Goal: Task Accomplishment & Management: Use online tool/utility

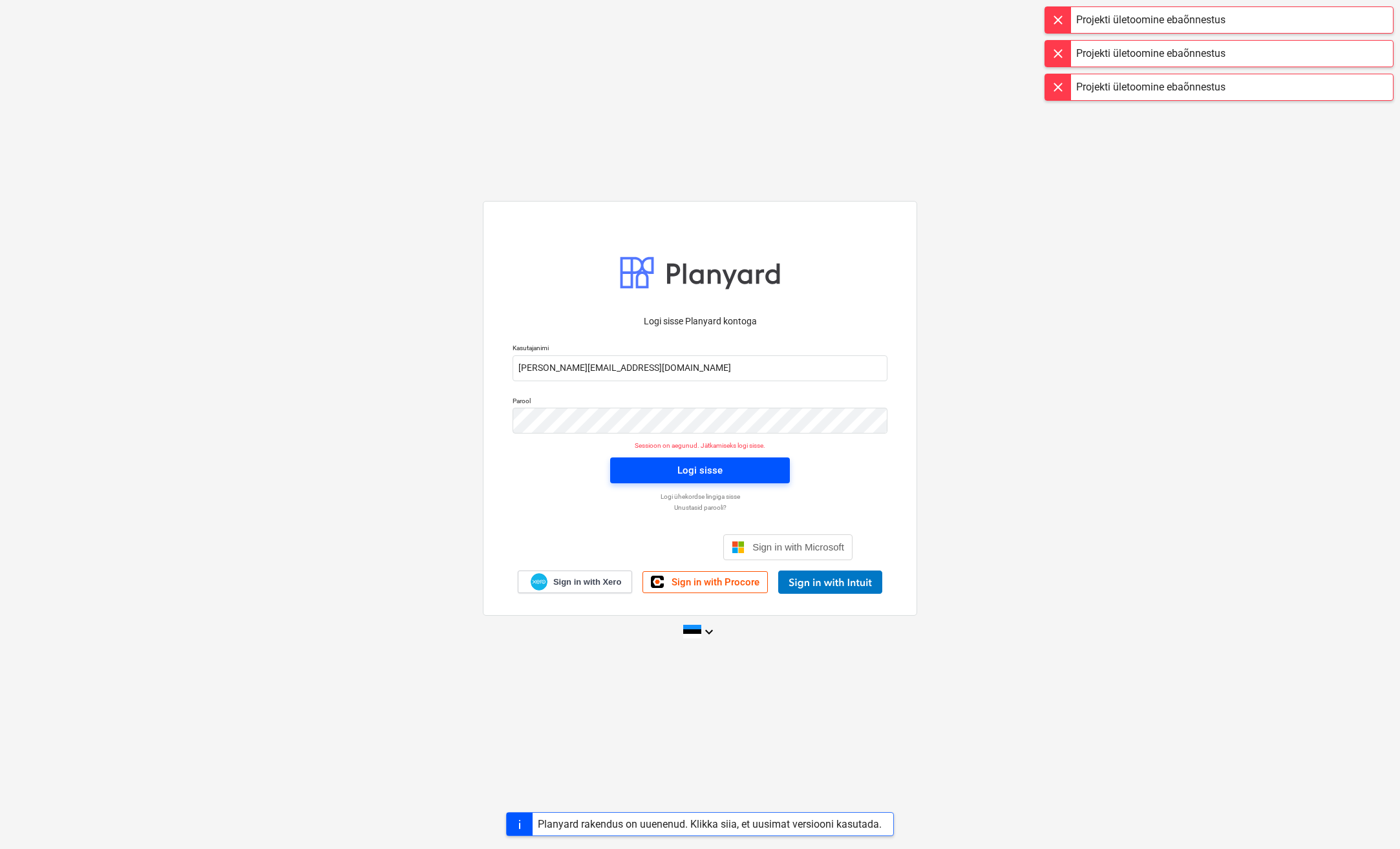
click at [627, 464] on span "Logi sisse" at bounding box center [700, 470] width 149 height 17
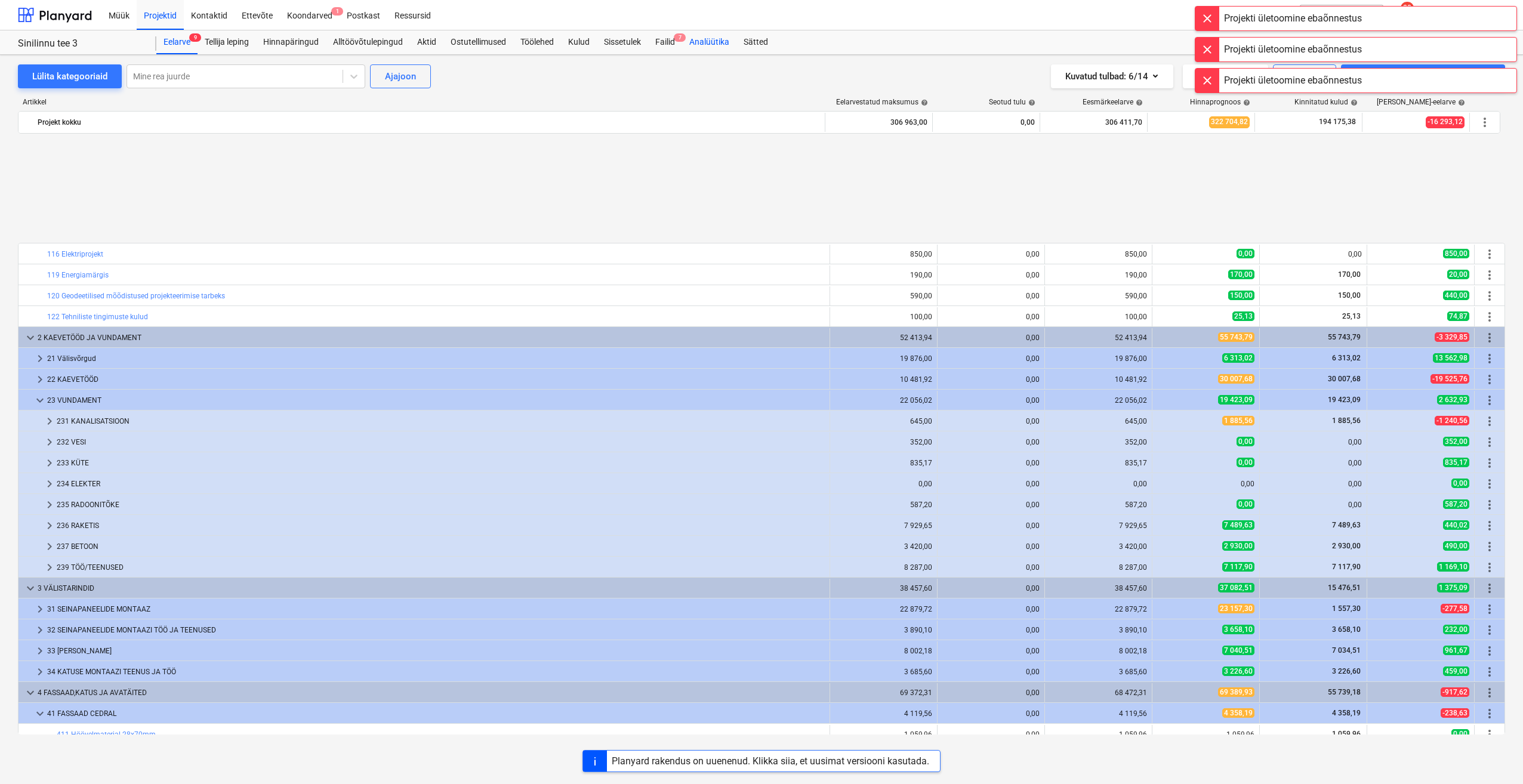
scroll to position [537, 0]
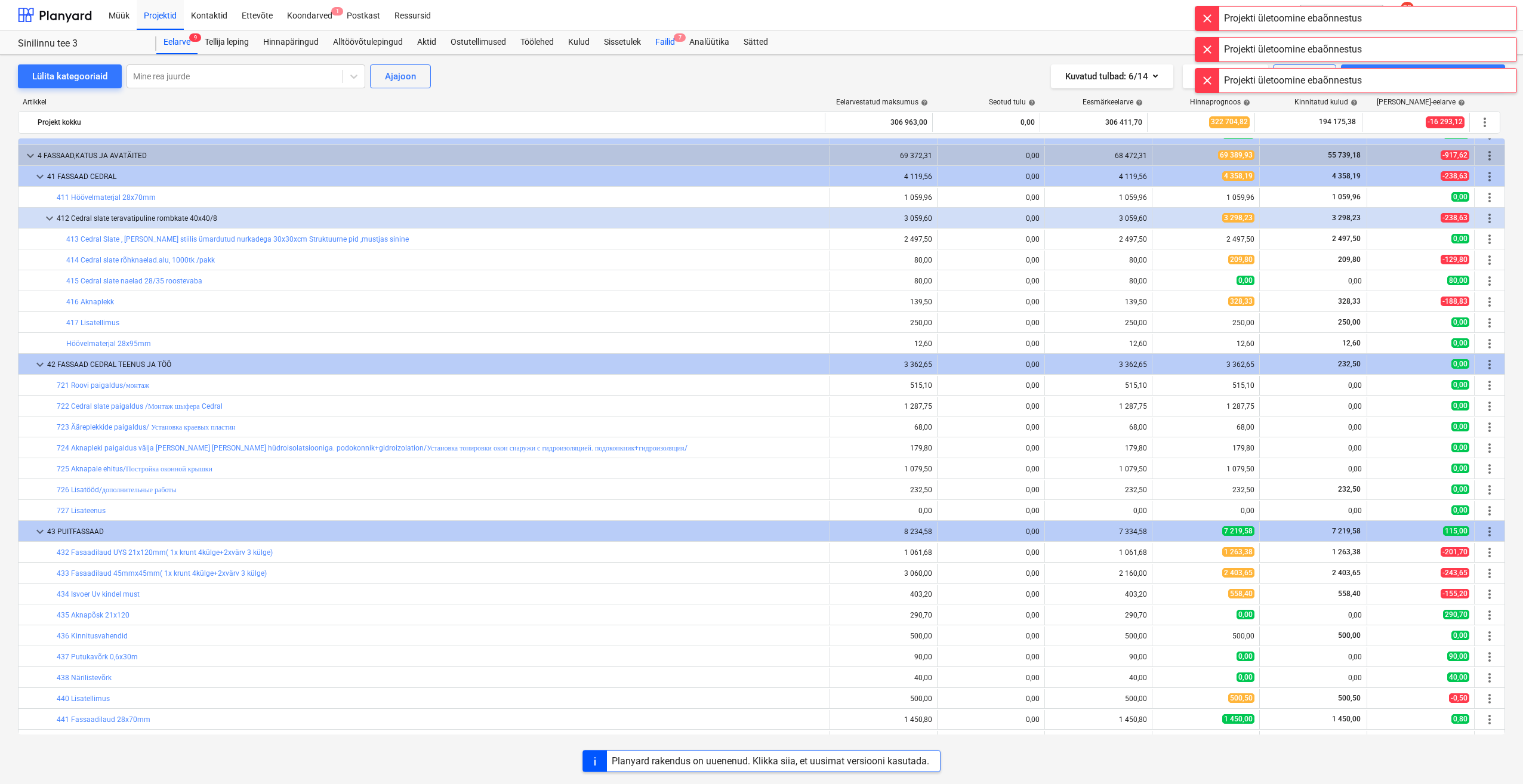
click at [670, 46] on div "Failid 7" at bounding box center [665, 42] width 34 height 24
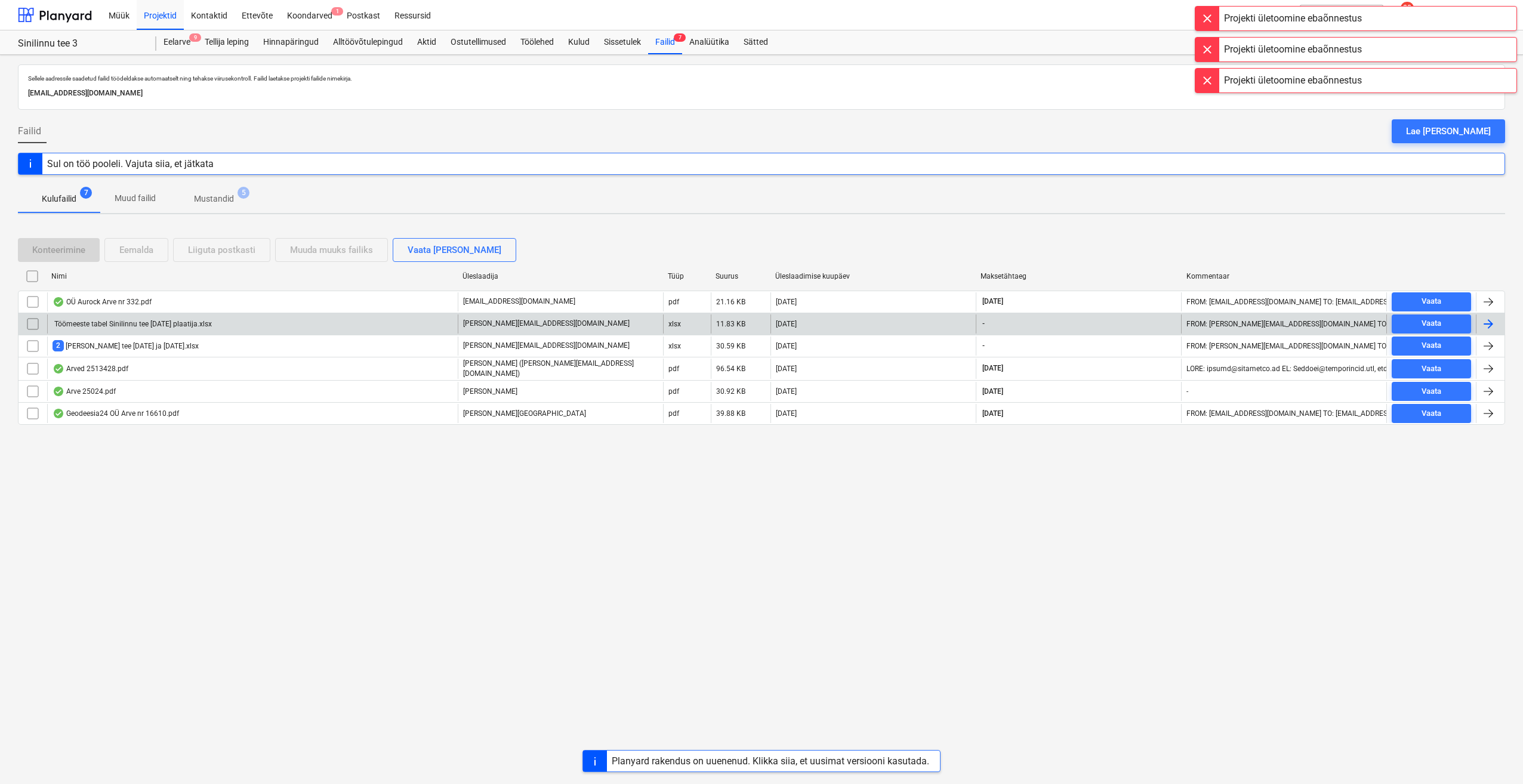
click at [1292, 323] on div at bounding box center [1488, 324] width 14 height 14
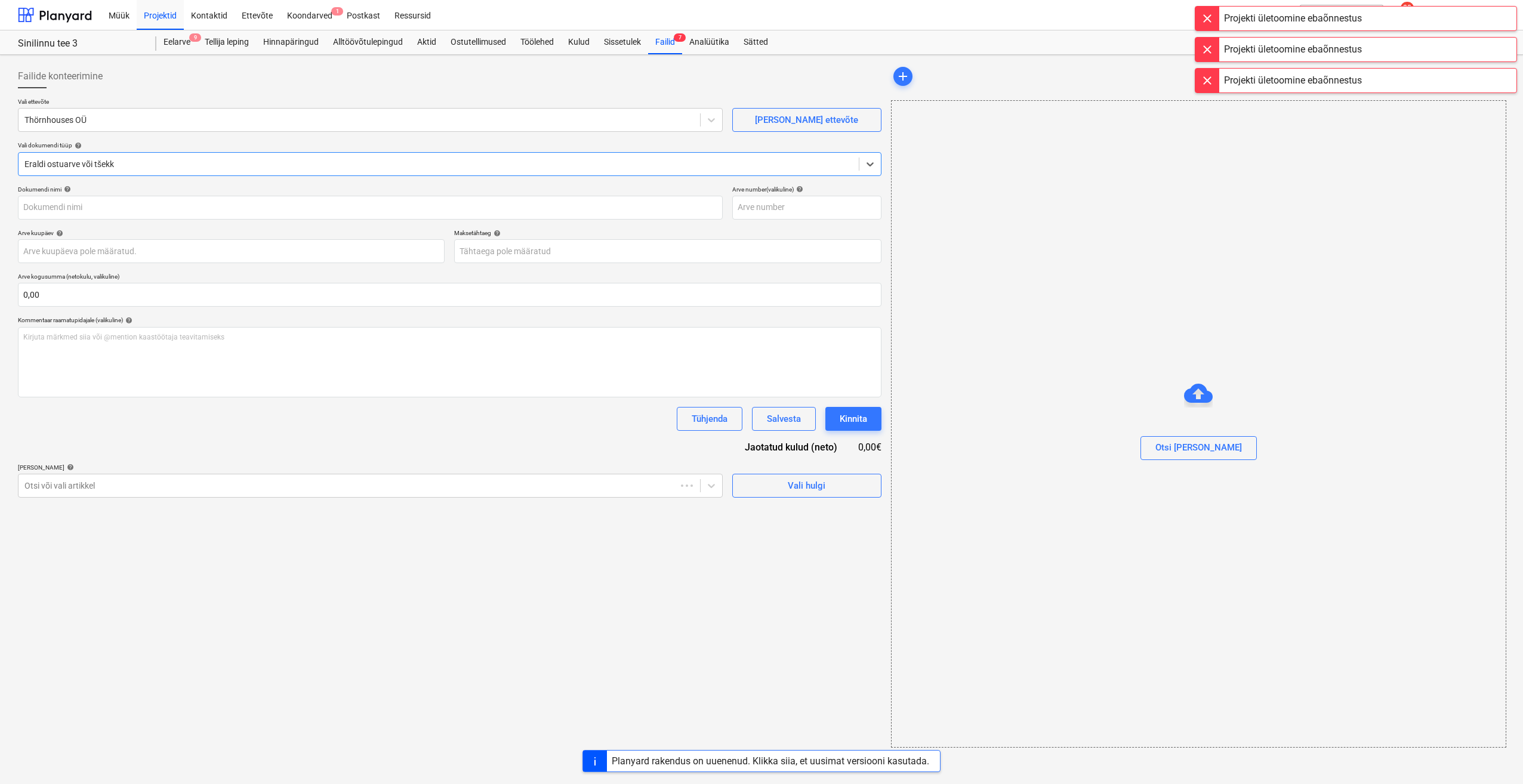
type input "Töömeeste tabel Sinilinnu tee [DATE] plaatija.xlsx"
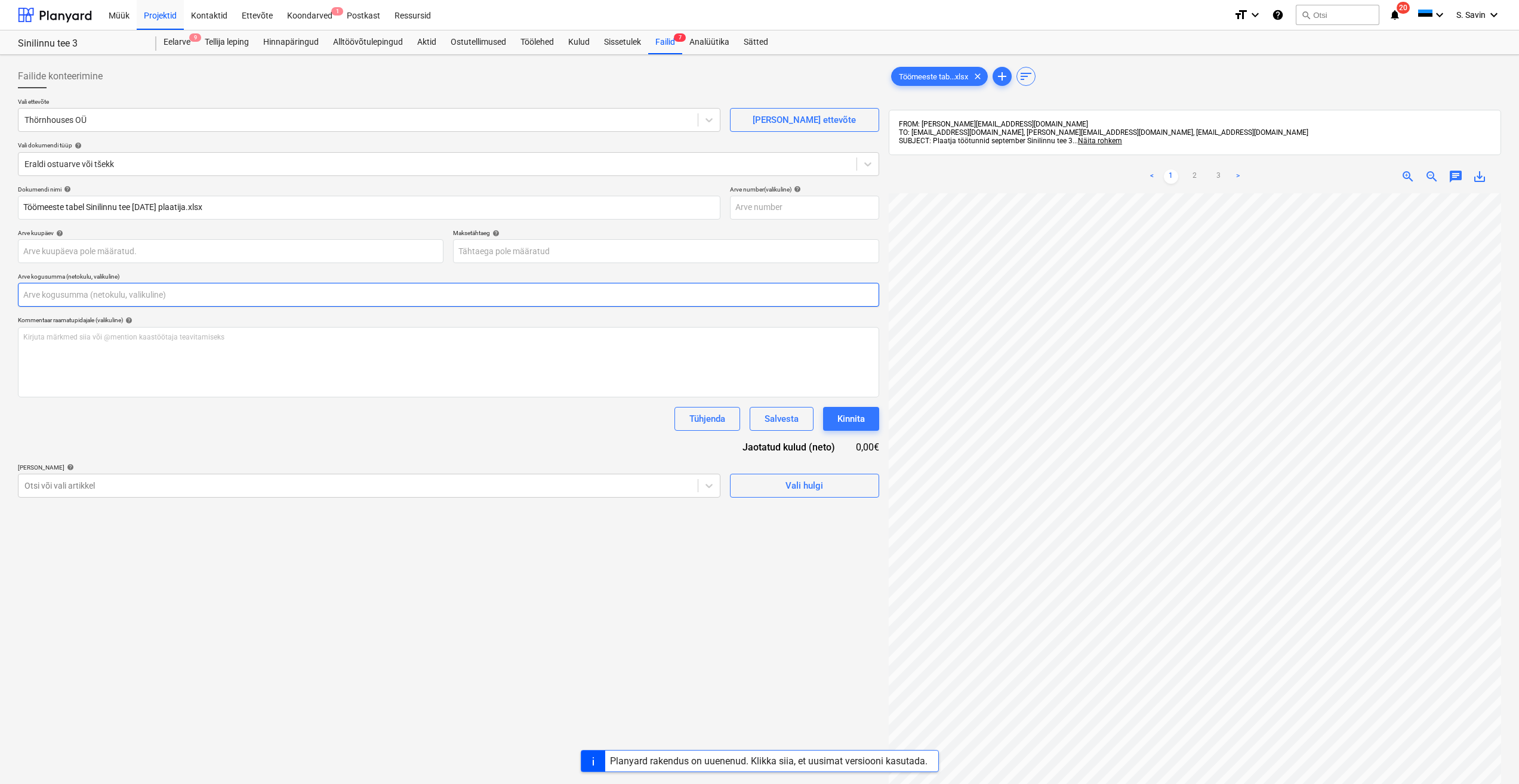
click at [121, 302] on input "text" at bounding box center [448, 294] width 861 height 24
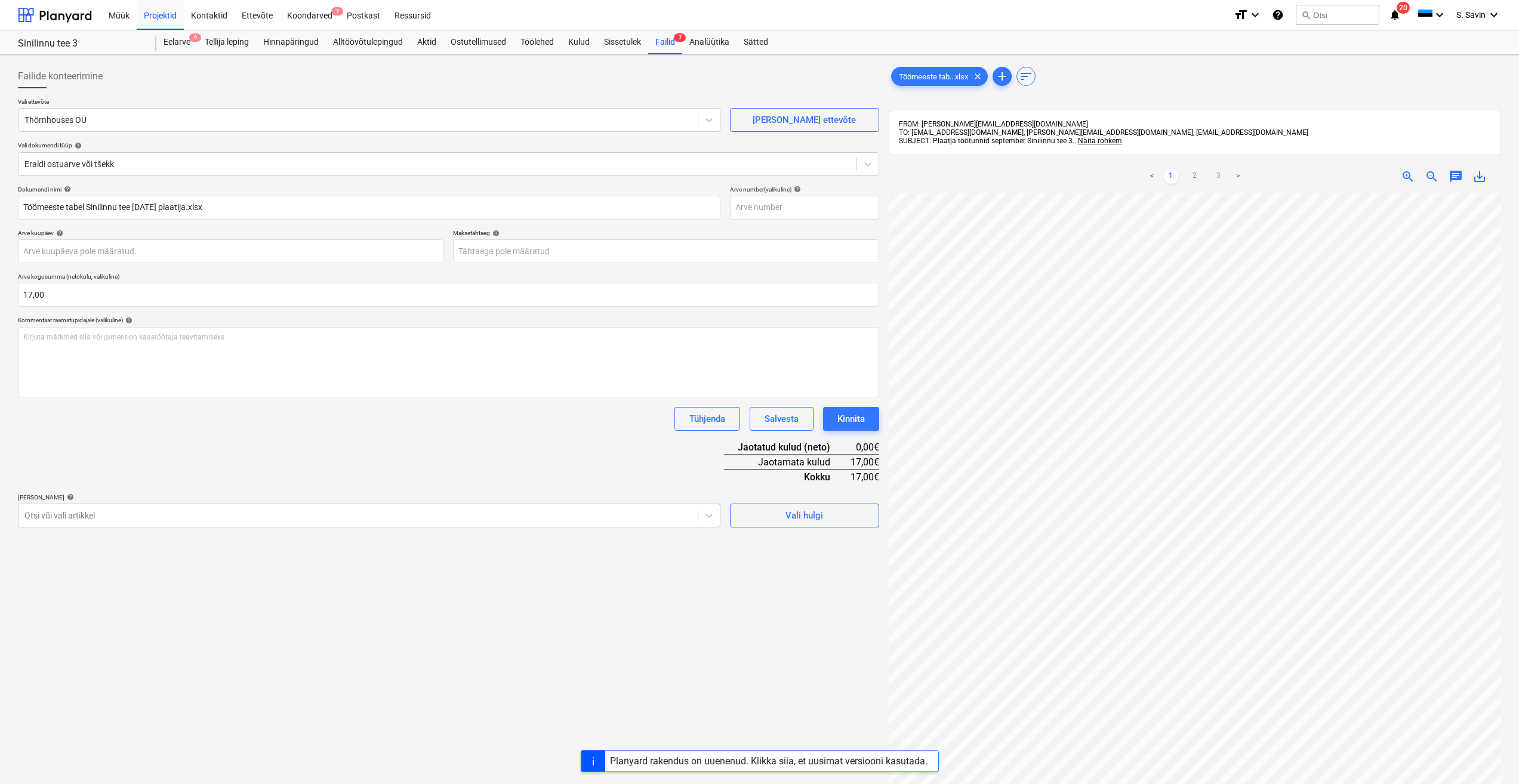
click at [1220, 178] on link "3" at bounding box center [1218, 176] width 14 height 14
click at [1235, 178] on link ">" at bounding box center [1237, 176] width 14 height 14
click at [53, 299] on input "17" at bounding box center [448, 294] width 861 height 24
type input "17 545,70"
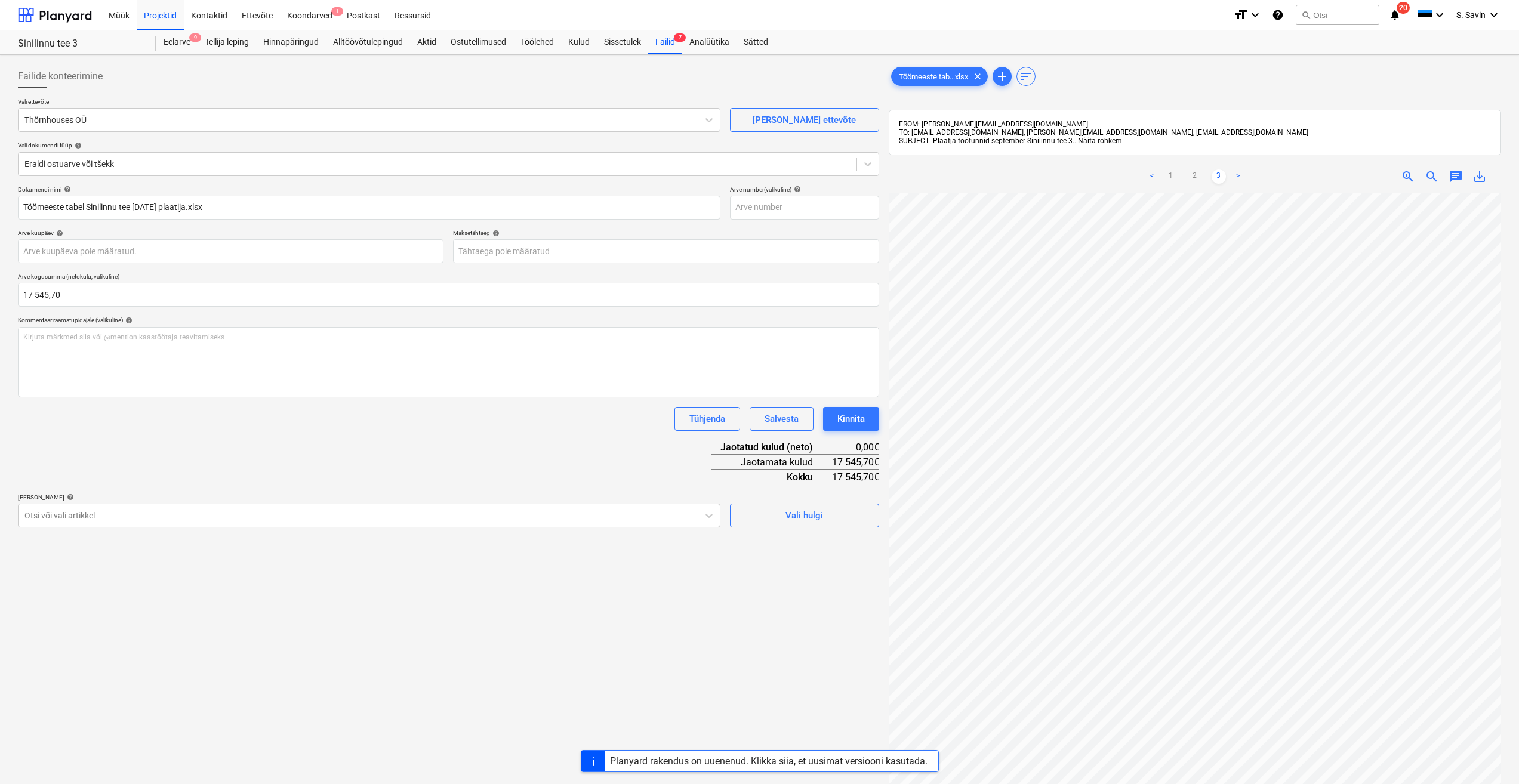
click at [814, 529] on div "Failide konteerimine Vali ettevõte Thörnhouses OÜ [PERSON_NAME] uus ettevõte Va…" at bounding box center [448, 505] width 871 height 889
click at [816, 498] on div "Vali hulgi" at bounding box center [804, 511] width 149 height 34
click at [814, 517] on div "Vali hulgi" at bounding box center [804, 515] width 37 height 16
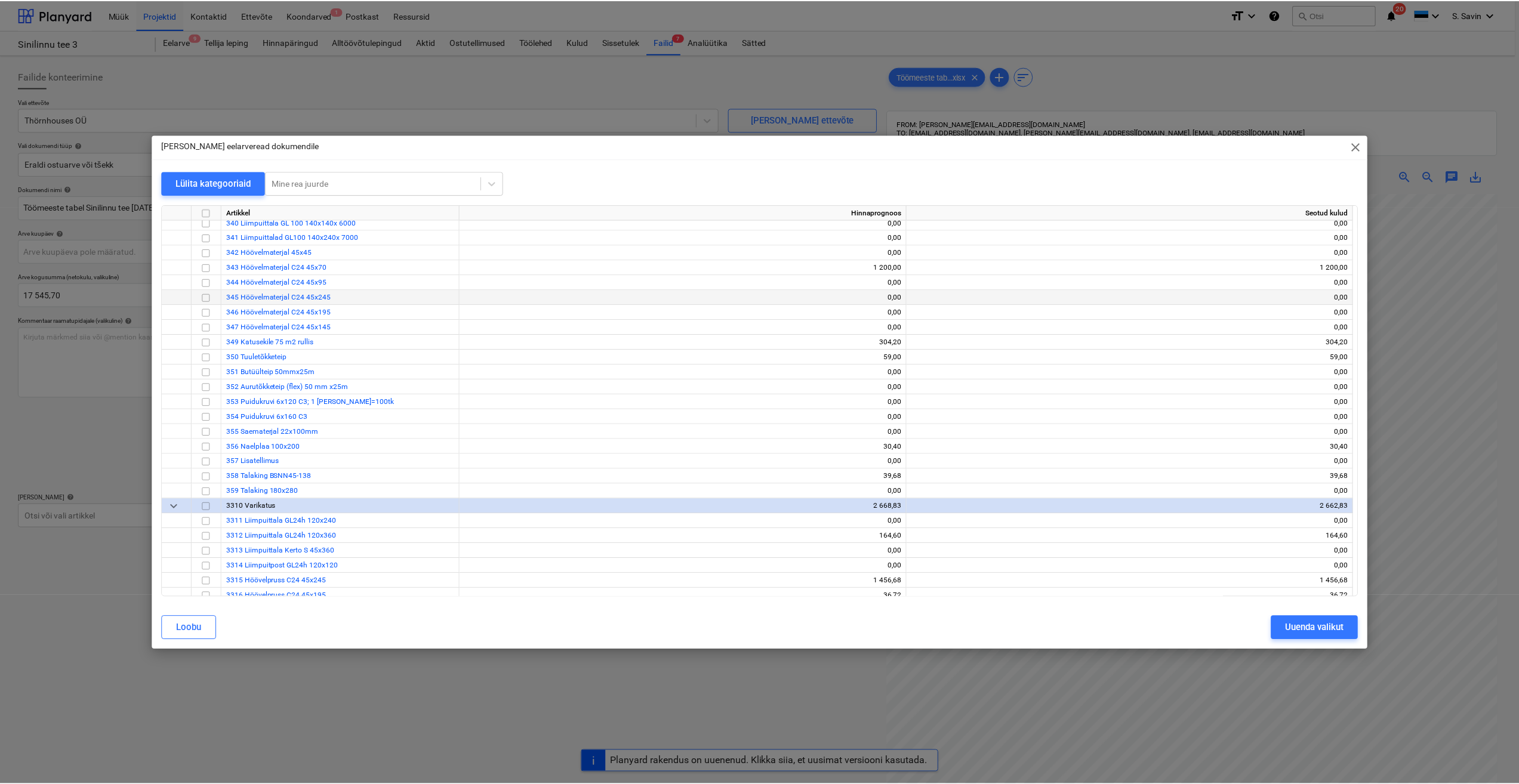
scroll to position [2268, 0]
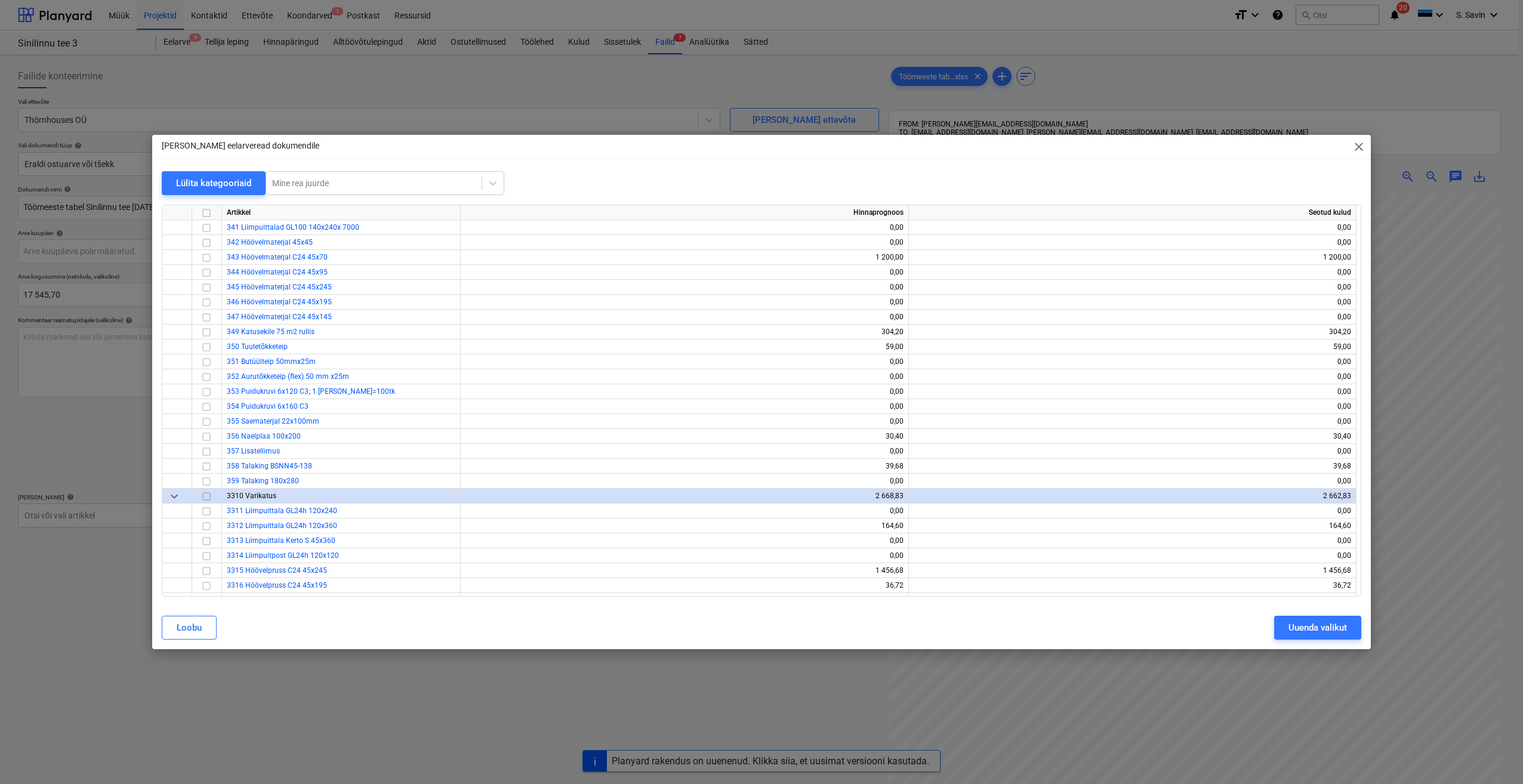
click at [1292, 143] on div "[PERSON_NAME] eelarveread dokumendile close" at bounding box center [762, 146] width 1219 height 24
click at [1292, 149] on span "close" at bounding box center [1359, 146] width 14 height 14
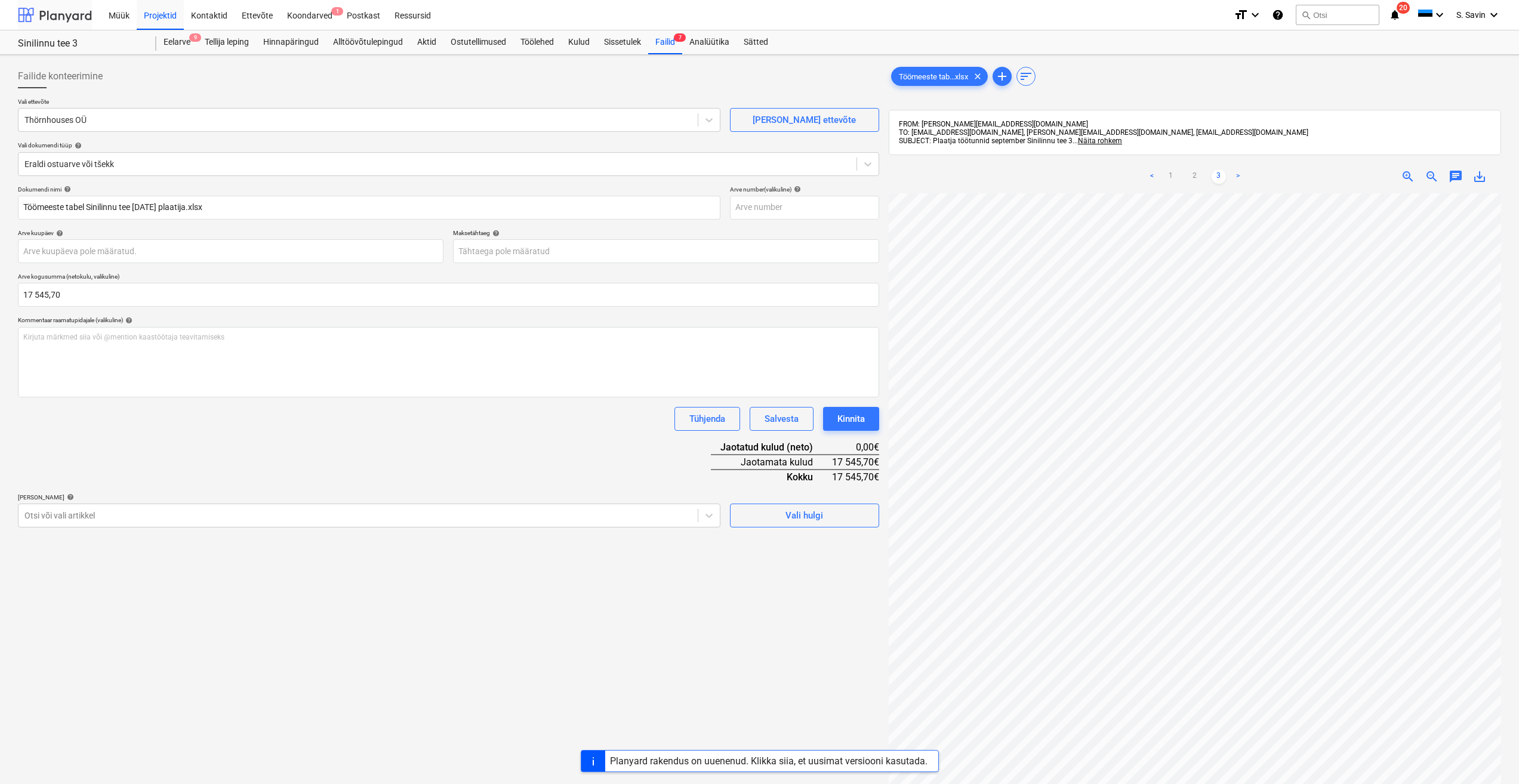
click at [67, 12] on div at bounding box center [54, 15] width 74 height 30
